Goal: Check status

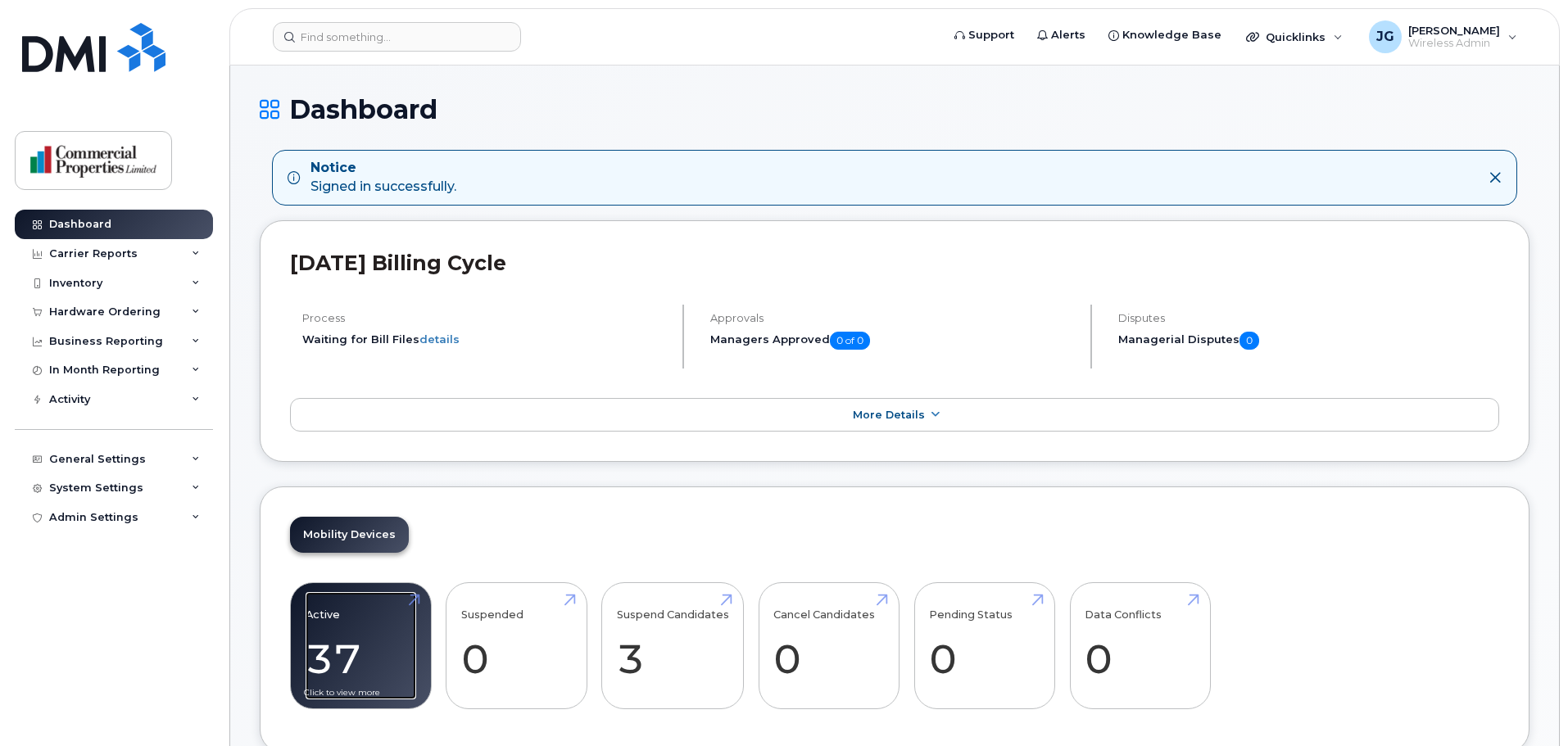
click at [352, 621] on link "Active 37 12%" at bounding box center [361, 646] width 110 height 108
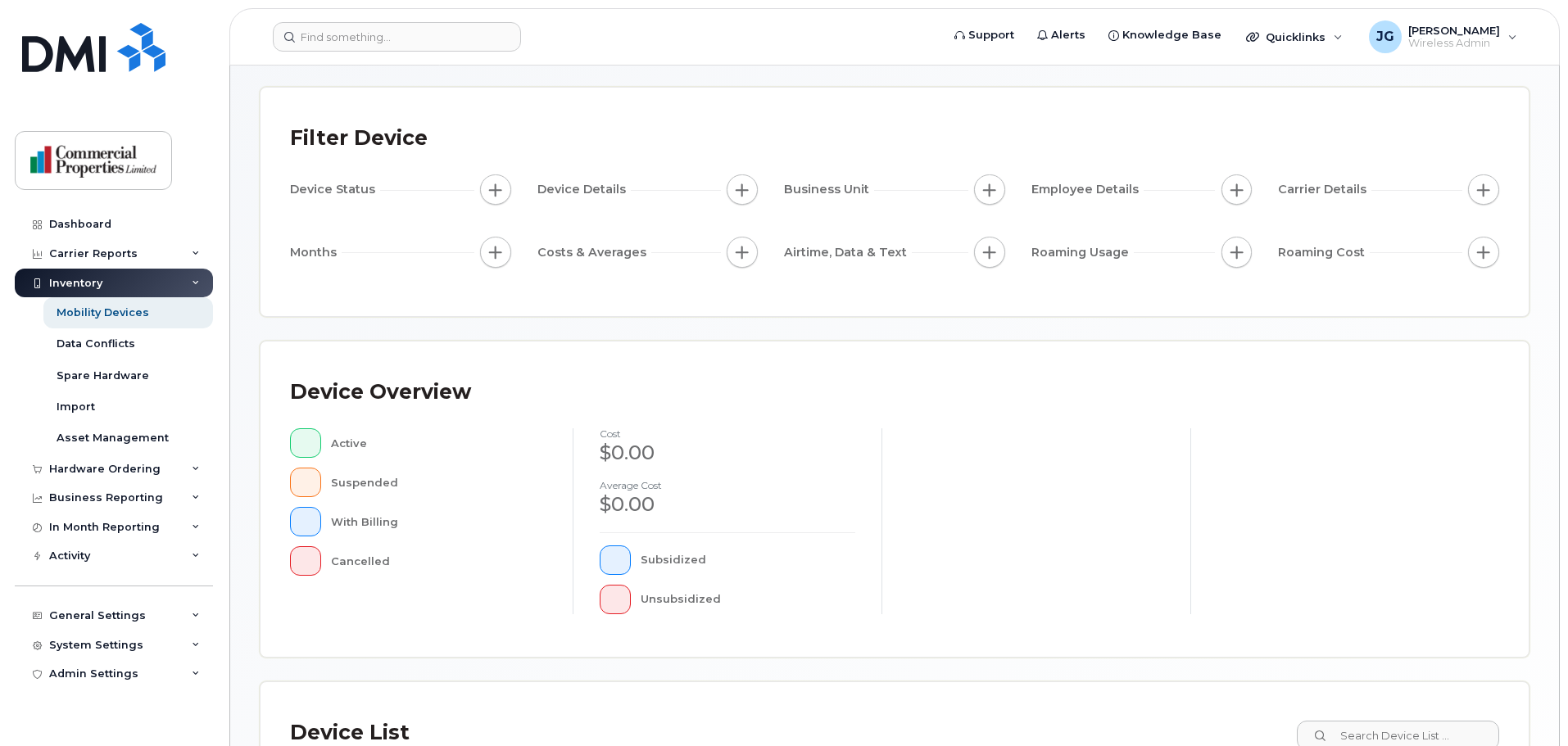
scroll to position [380, 0]
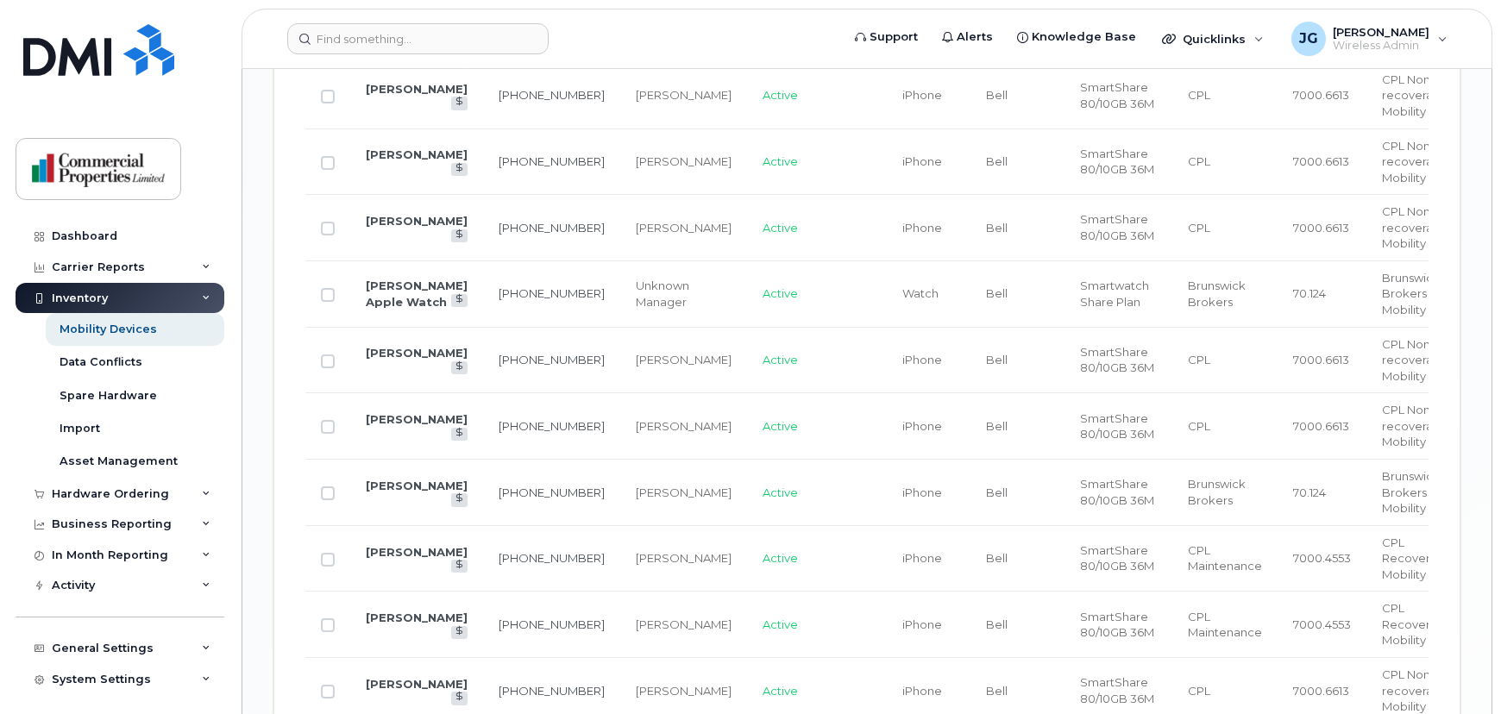
scroll to position [1794, 0]
